Goal: Complete application form

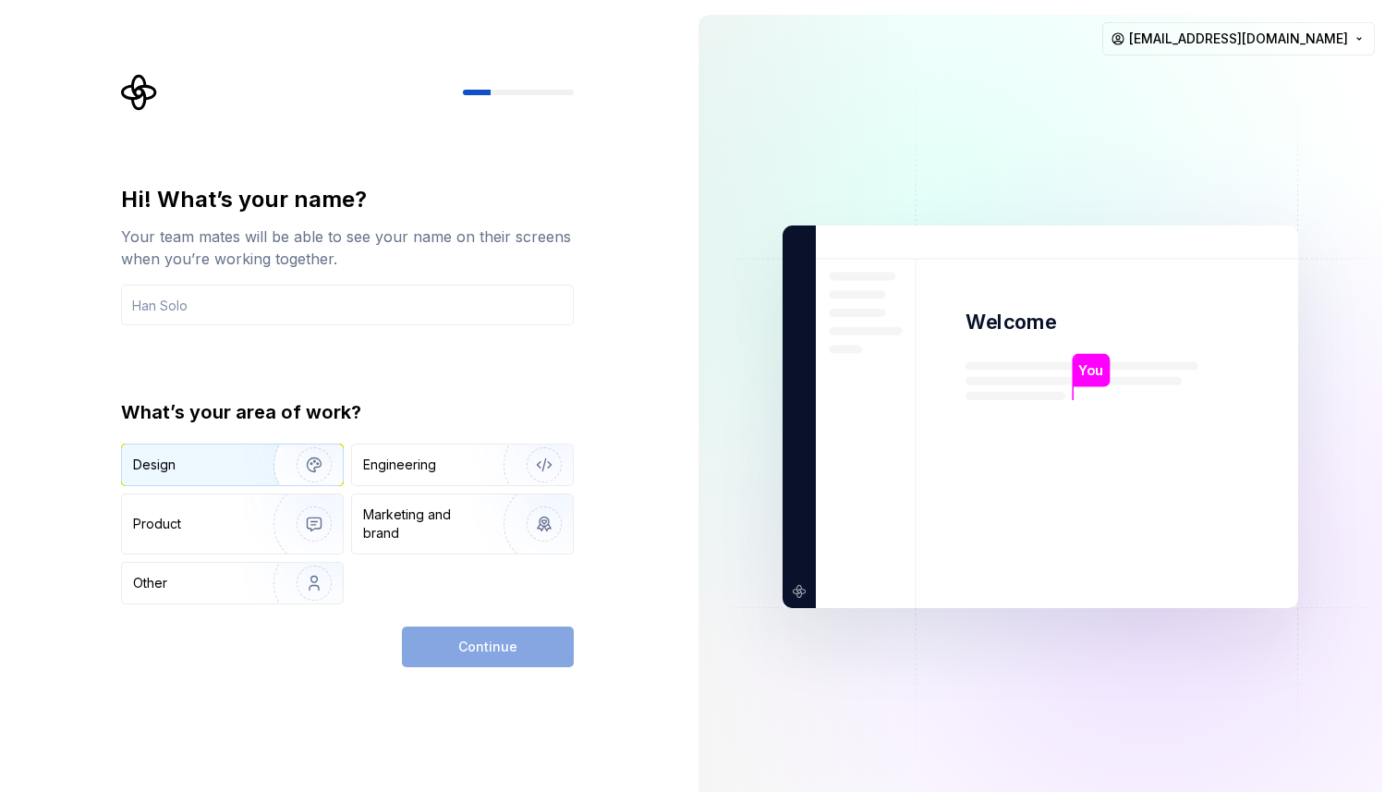
click at [257, 466] on img "button" at bounding box center [302, 465] width 118 height 124
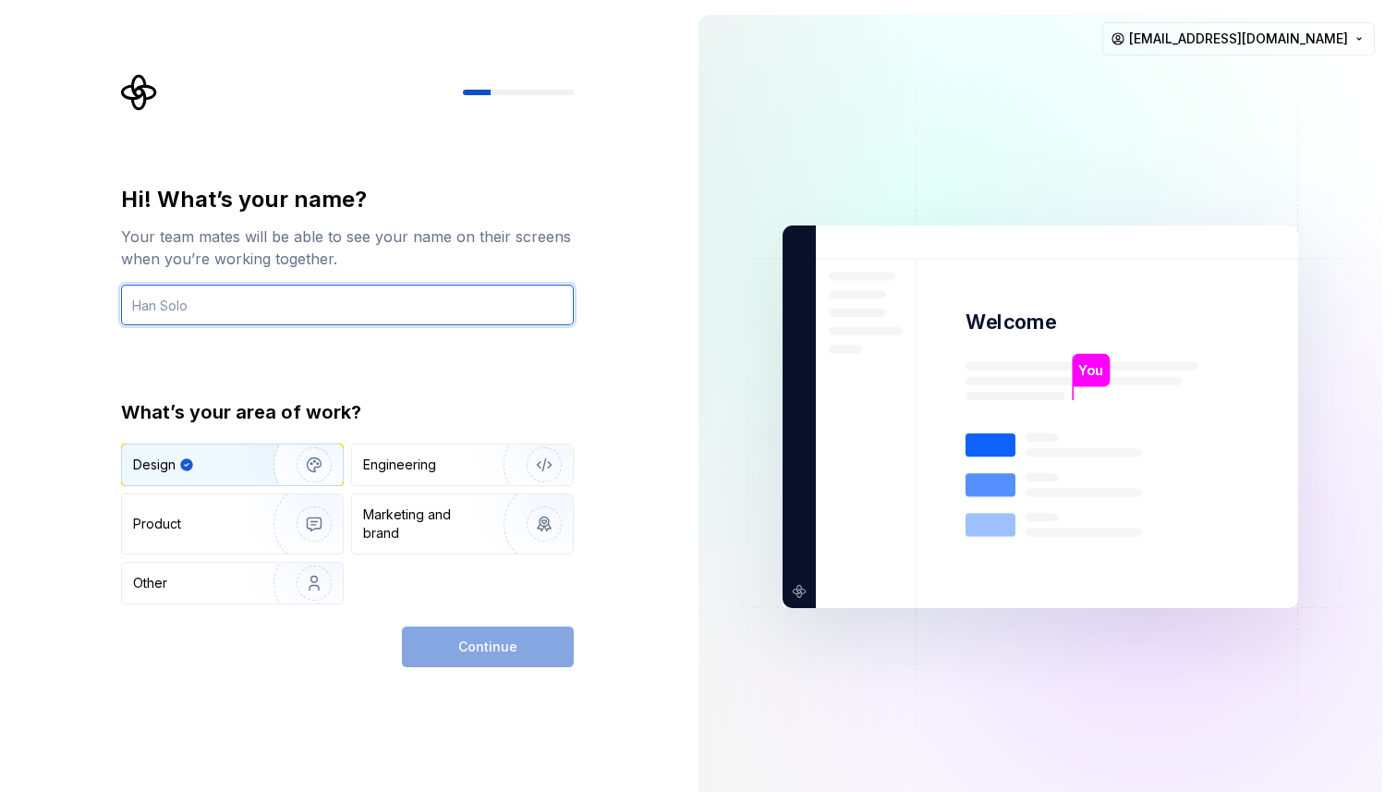
click at [297, 290] on input "text" at bounding box center [347, 304] width 453 height 41
type input "H"
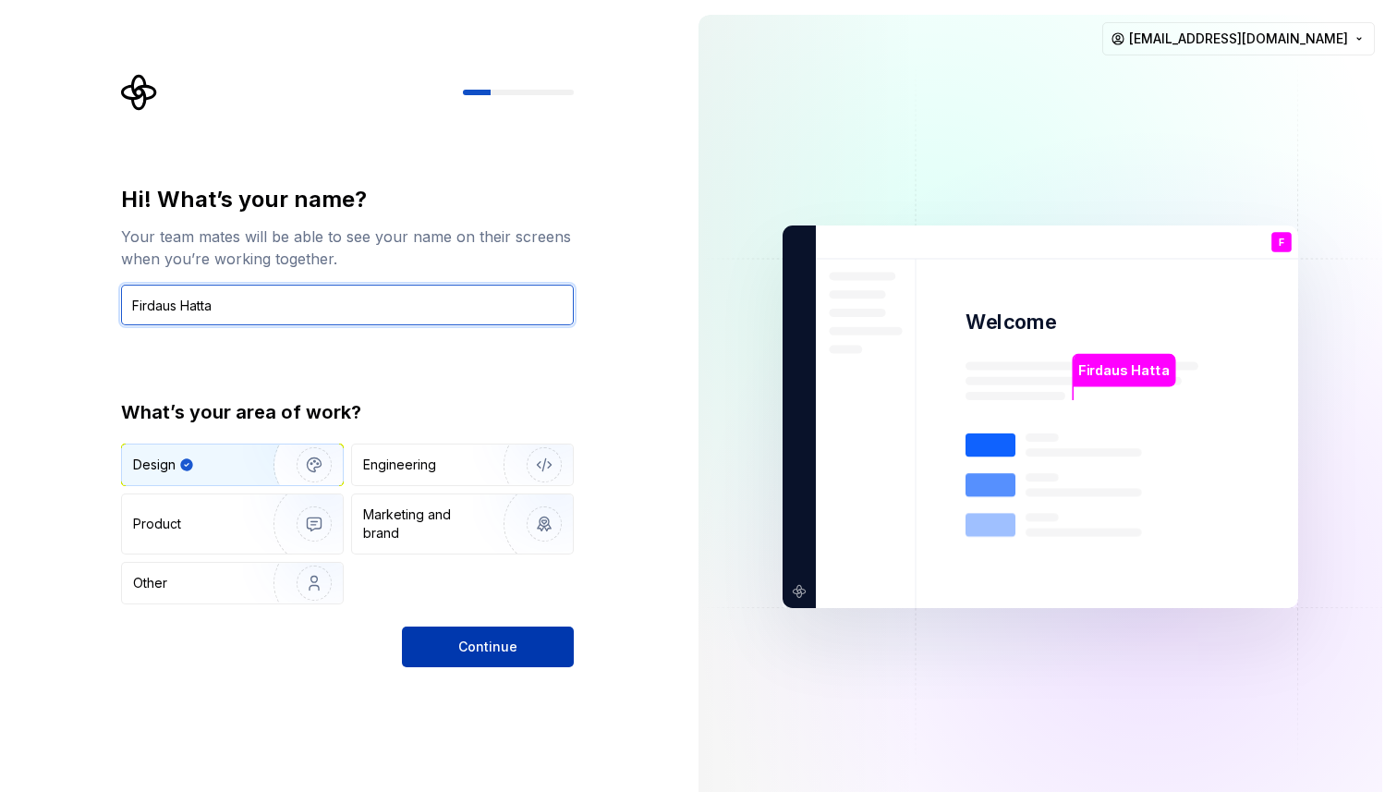
type input "Firdaus Hatta"
click at [517, 639] on button "Continue" at bounding box center [488, 646] width 172 height 41
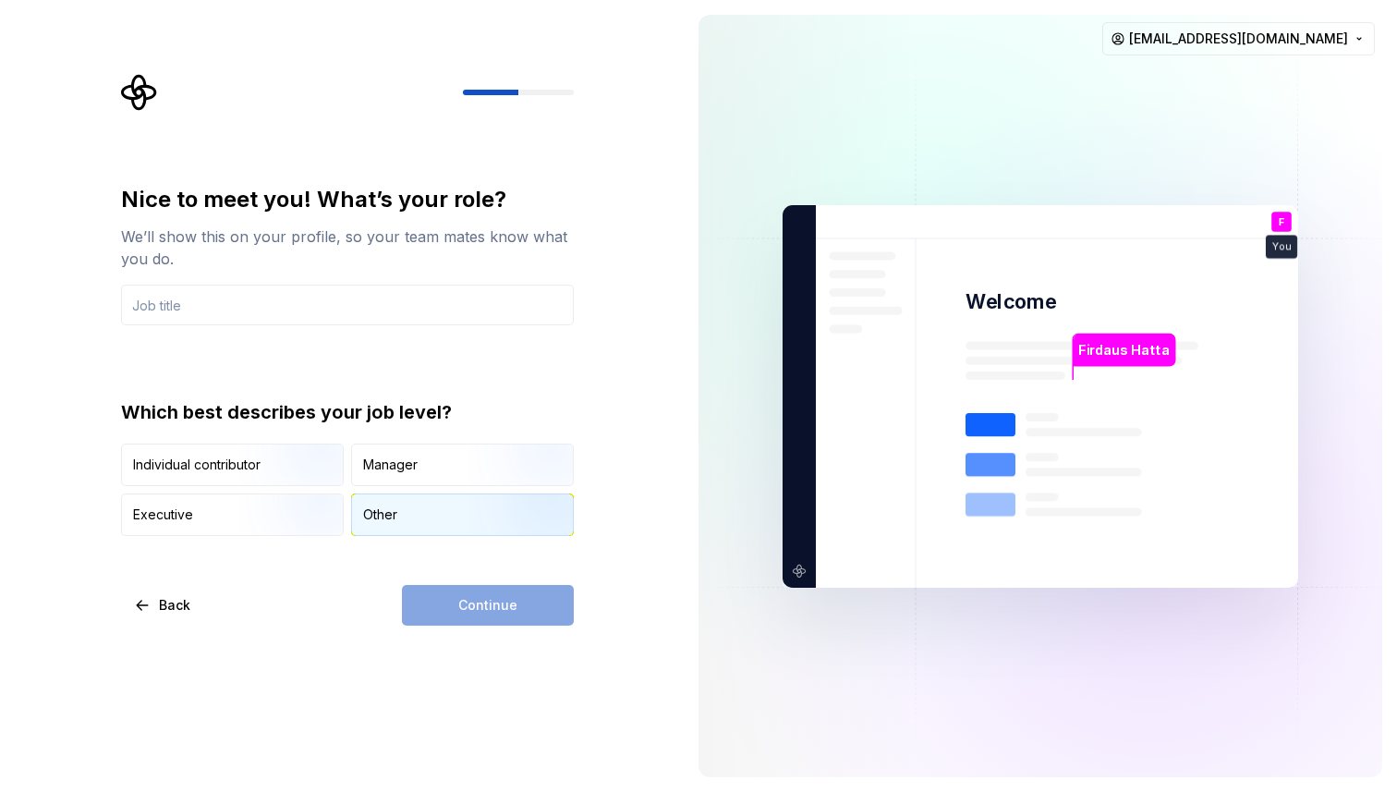
click at [443, 510] on div "Other" at bounding box center [462, 514] width 221 height 41
click at [492, 618] on div "Continue" at bounding box center [488, 605] width 172 height 41
click at [370, 312] on input "text" at bounding box center [347, 304] width 453 height 41
type input "R"
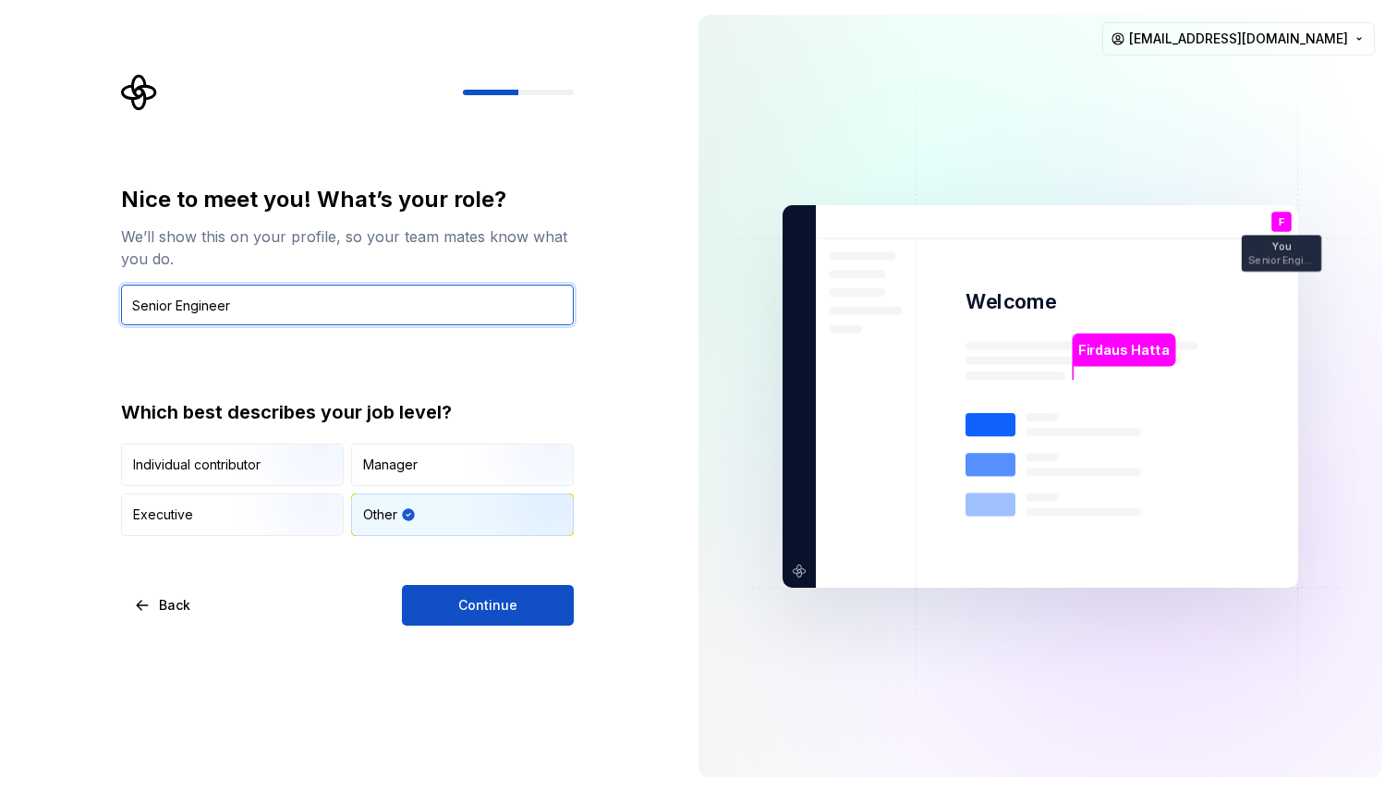
type input "Senior Engineer"
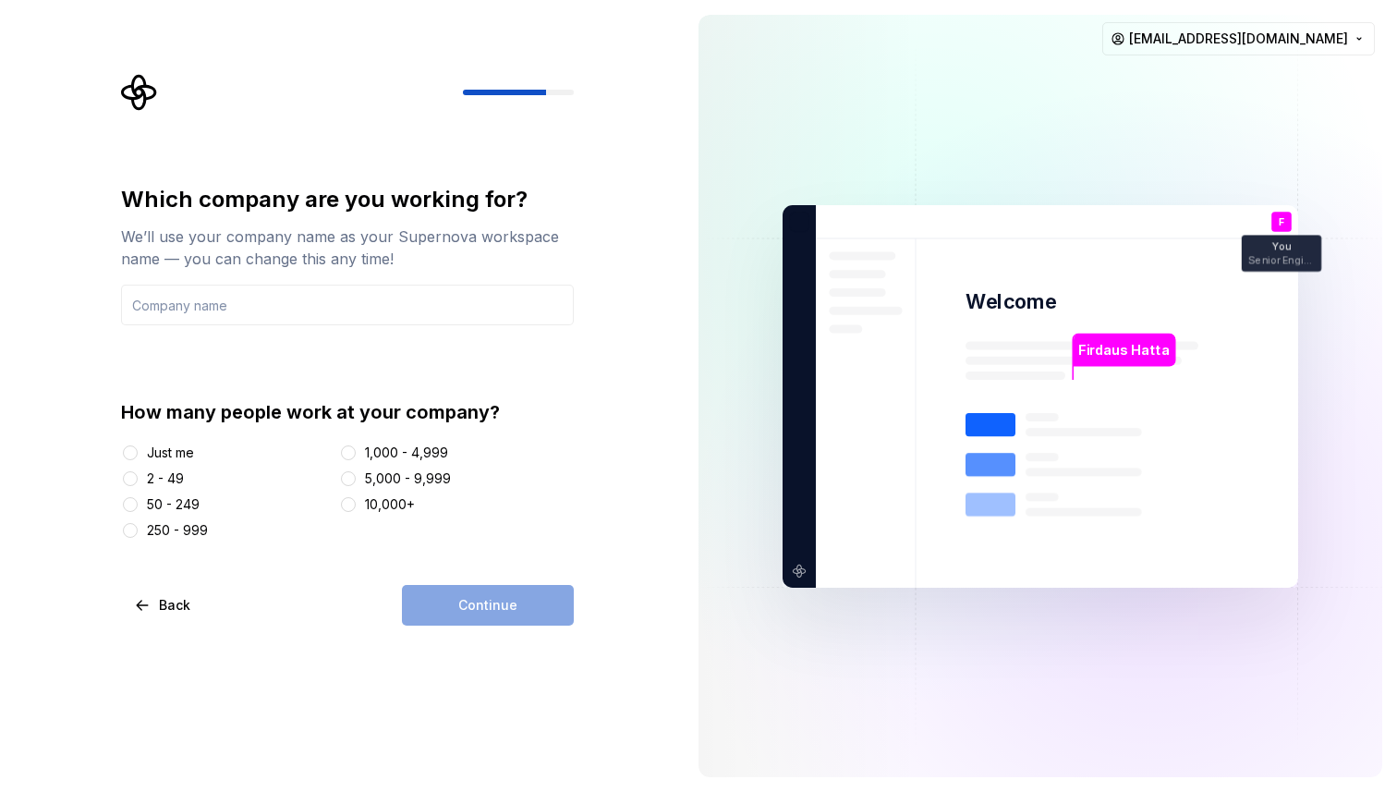
click at [185, 449] on div "Just me" at bounding box center [170, 452] width 47 height 18
click at [138, 449] on button "Just me" at bounding box center [130, 452] width 15 height 15
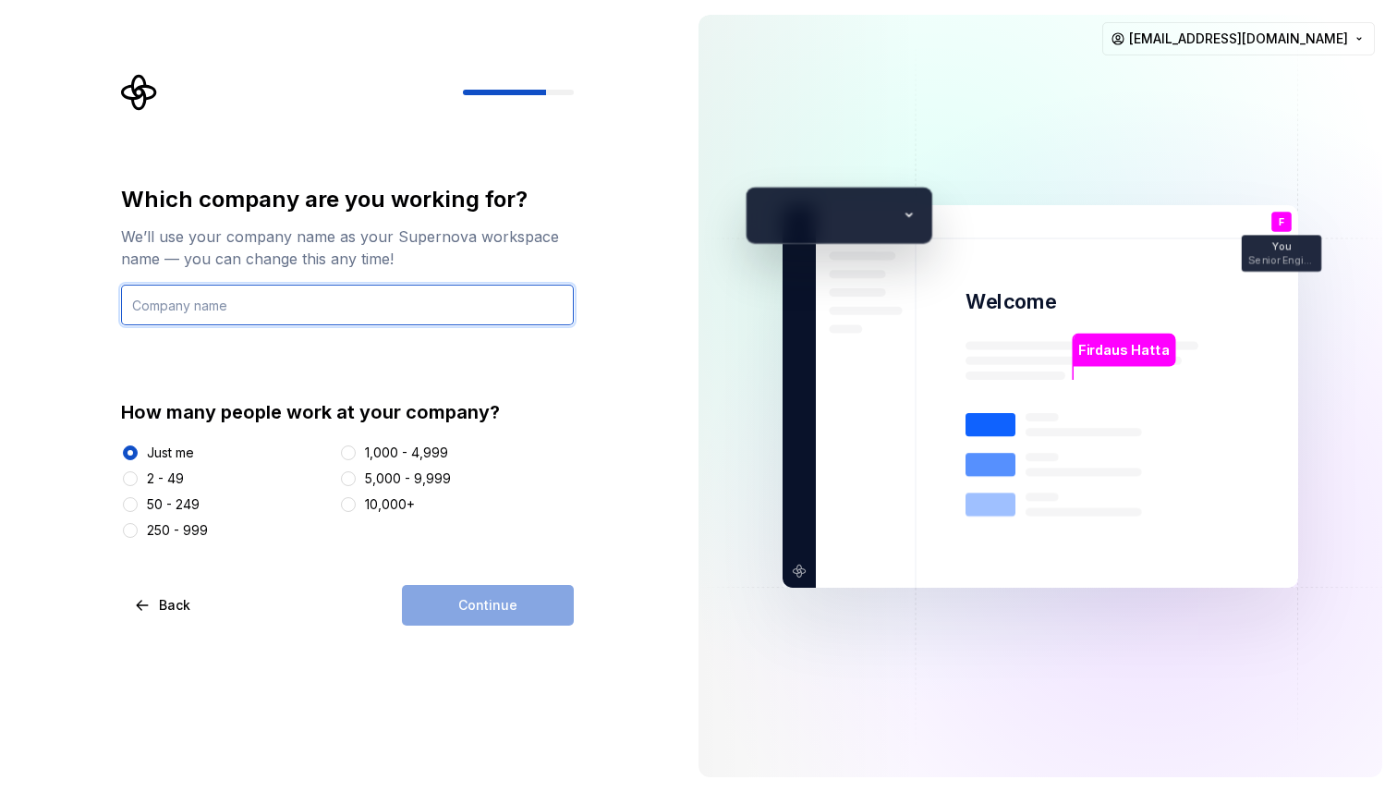
click at [297, 309] on input "text" at bounding box center [347, 304] width 453 height 41
type input "K"
type input "Pedot"
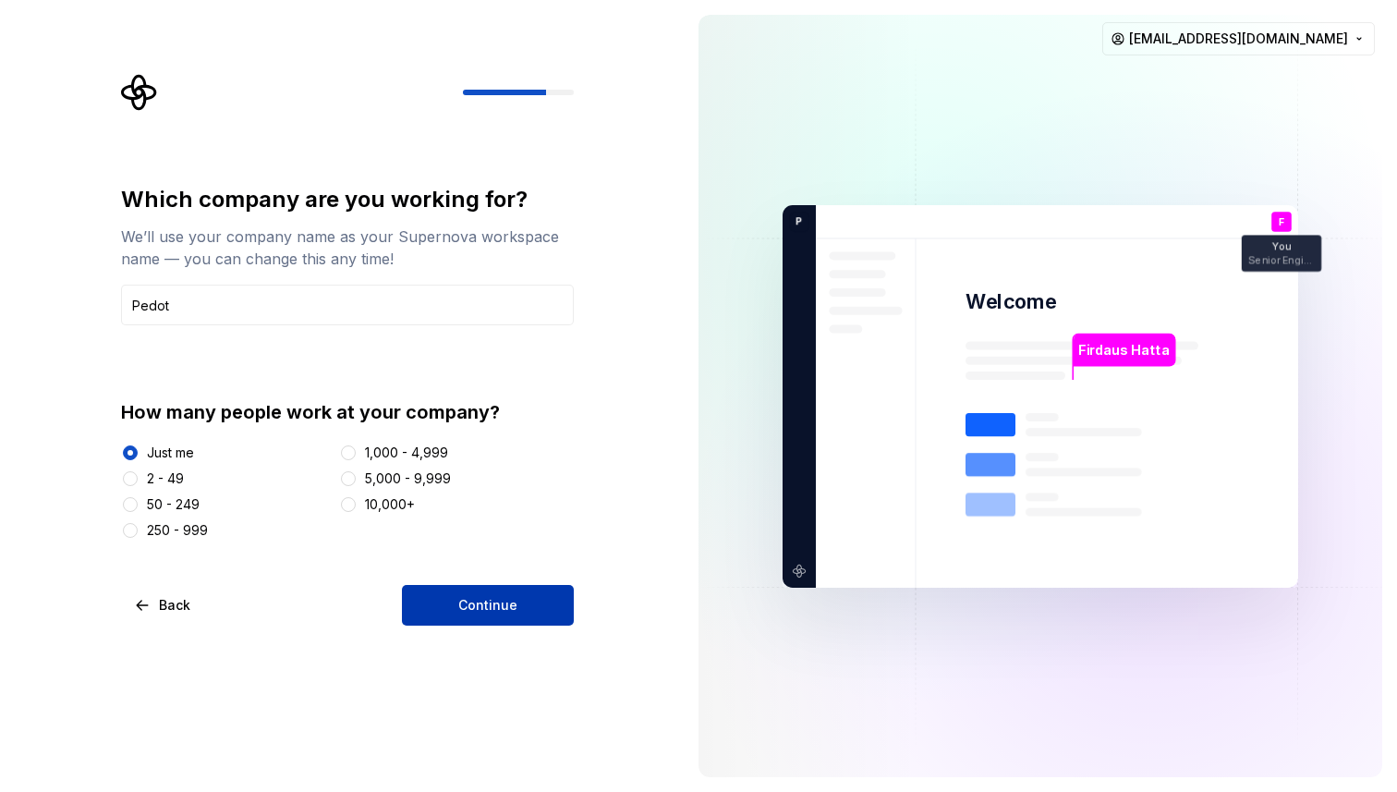
click at [511, 609] on span "Continue" at bounding box center [487, 605] width 59 height 18
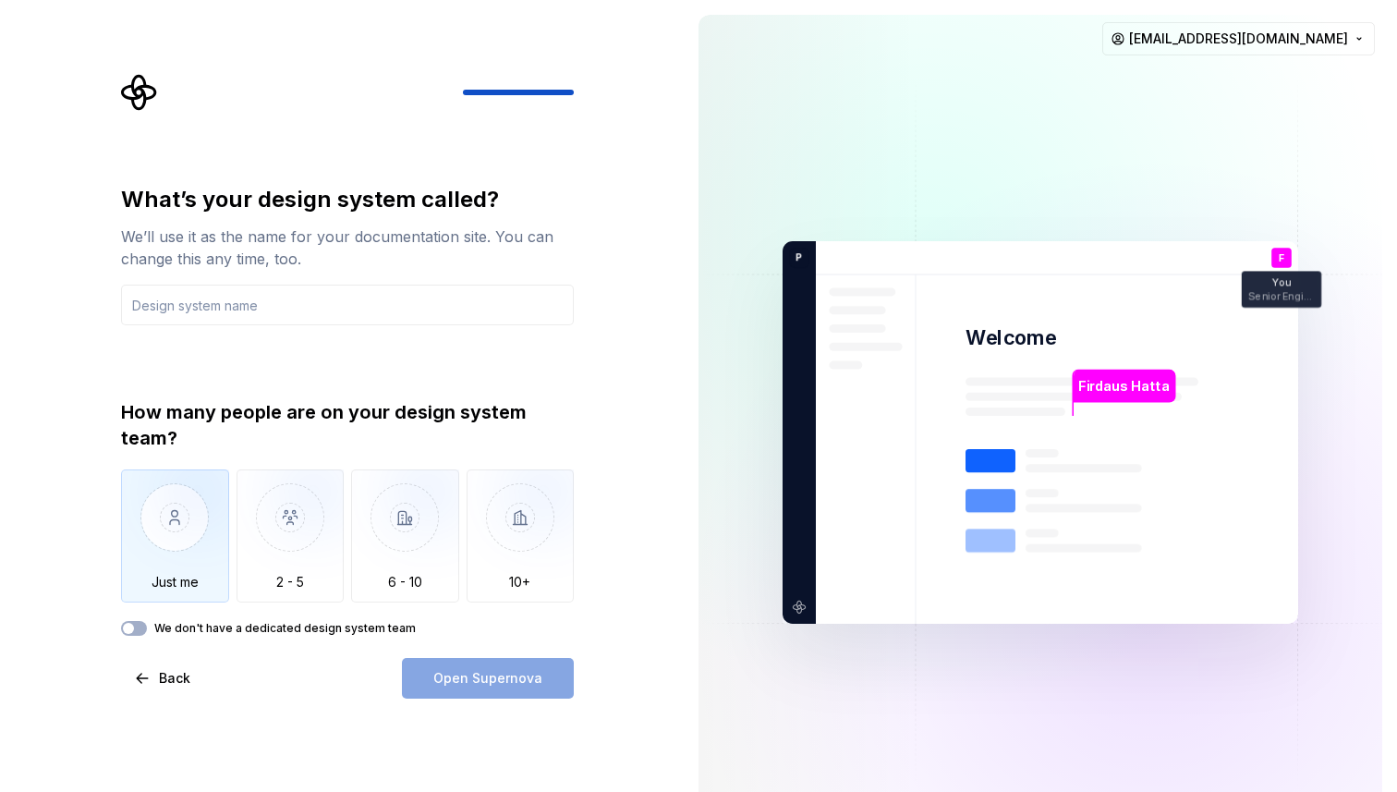
click at [184, 499] on img "button" at bounding box center [175, 531] width 108 height 124
click at [213, 316] on input "text" at bounding box center [347, 304] width 453 height 41
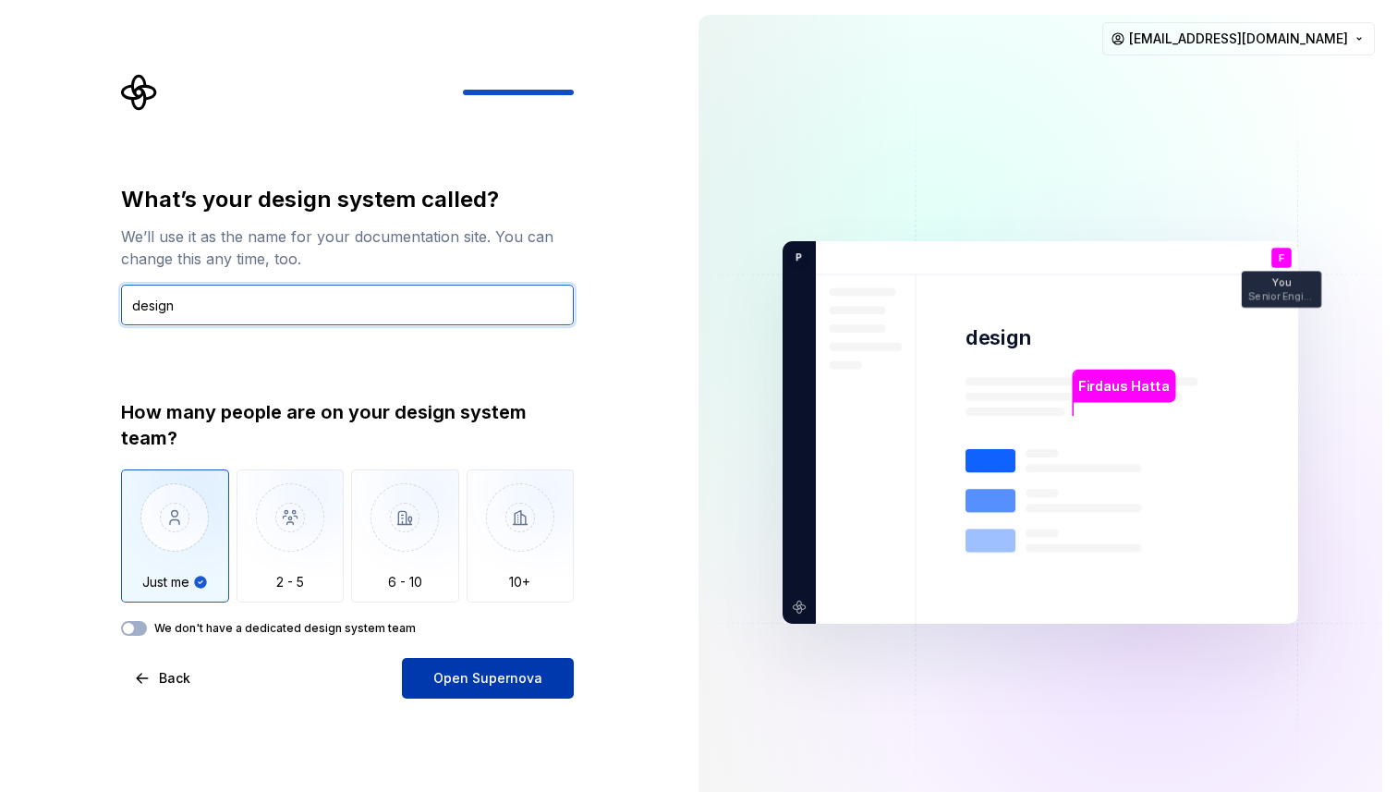
type input "design"
click at [446, 676] on span "Open Supernova" at bounding box center [487, 678] width 109 height 18
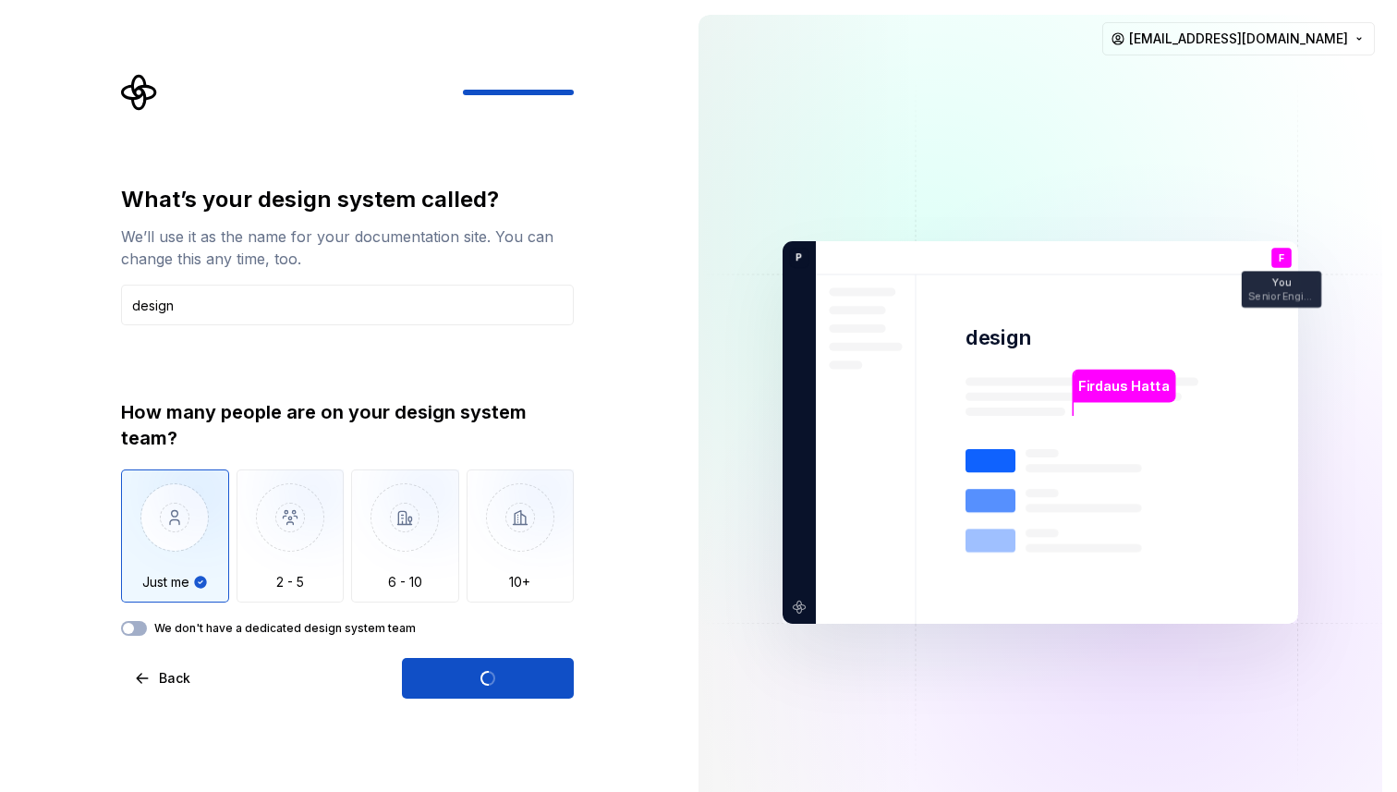
click at [370, 626] on label "We don't have a dedicated design system team" at bounding box center [284, 628] width 261 height 15
click at [147, 626] on button "We don't have a dedicated design system team" at bounding box center [134, 628] width 26 height 15
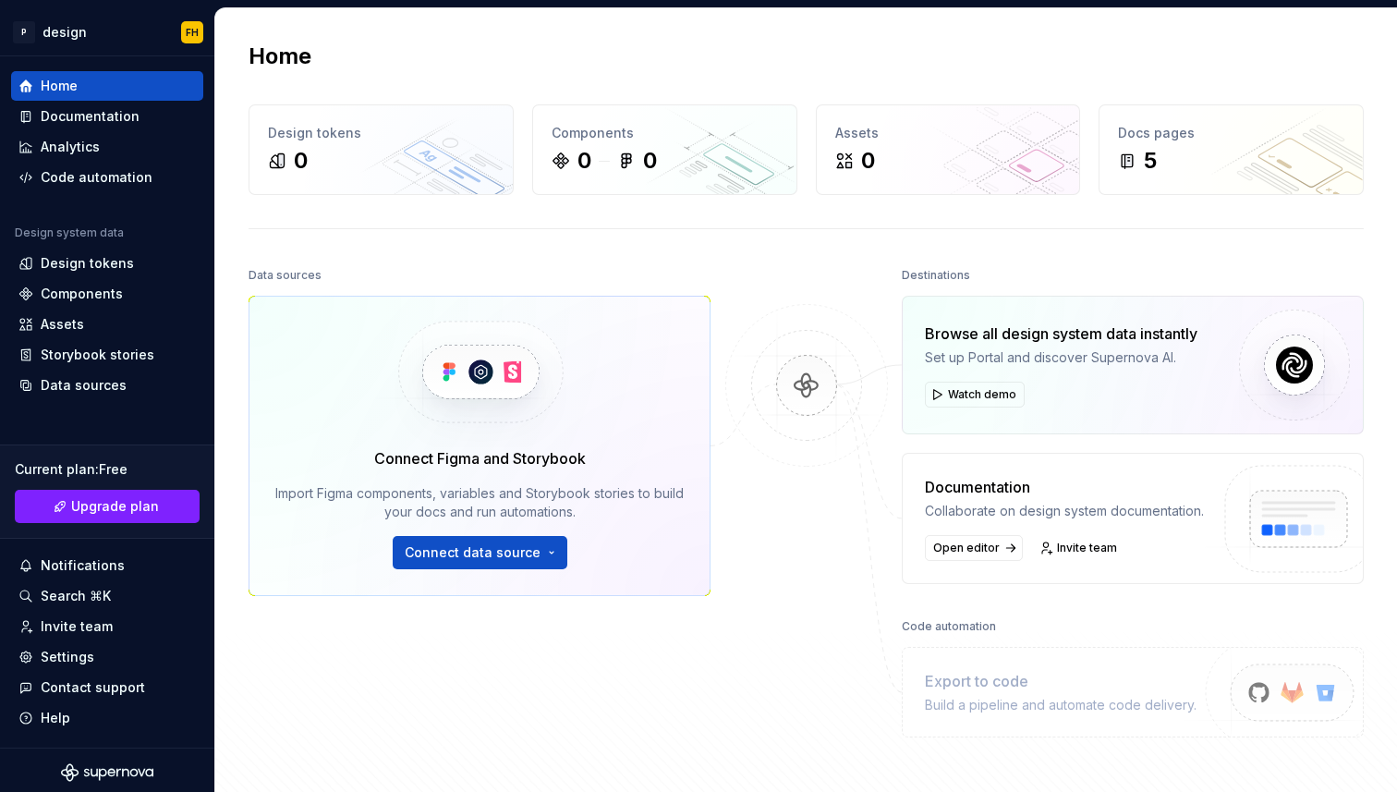
click at [695, 246] on div "Home Design tokens 0 Components 0 0 Assets 0 Docs pages 5 Data sources Connect …" at bounding box center [805, 426] width 1181 height 836
